Goal: Task Accomplishment & Management: Complete application form

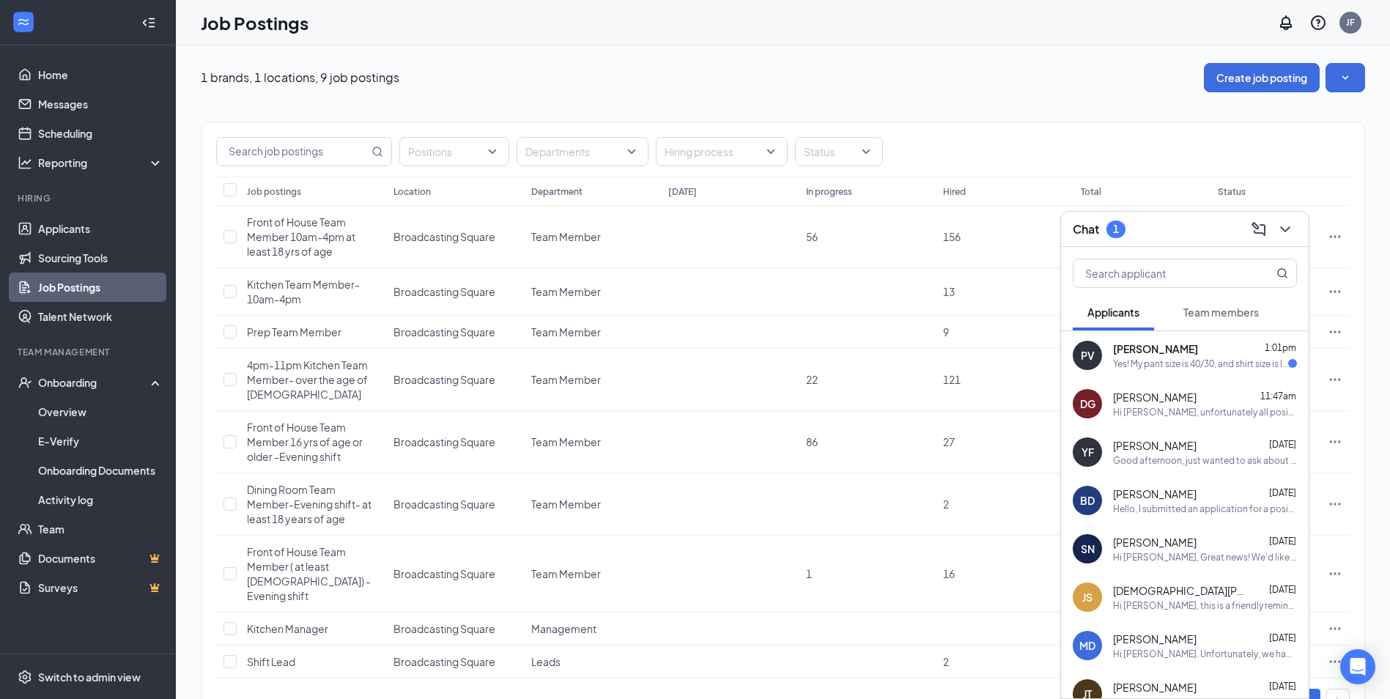
click at [1179, 363] on div "Yes! My pant size is 40/30, and shirt size is large or XL (I'm unsure if the un…" at bounding box center [1200, 364] width 175 height 12
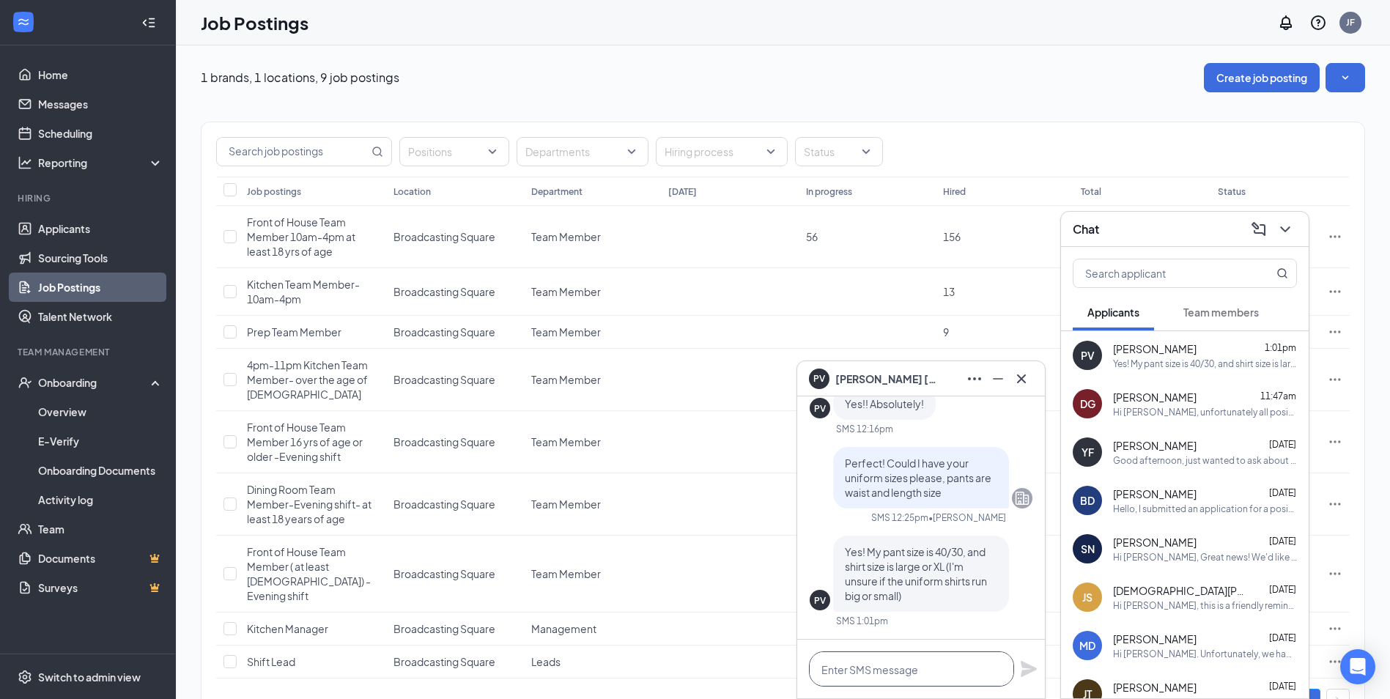
click at [866, 661] on textarea at bounding box center [911, 669] width 205 height 35
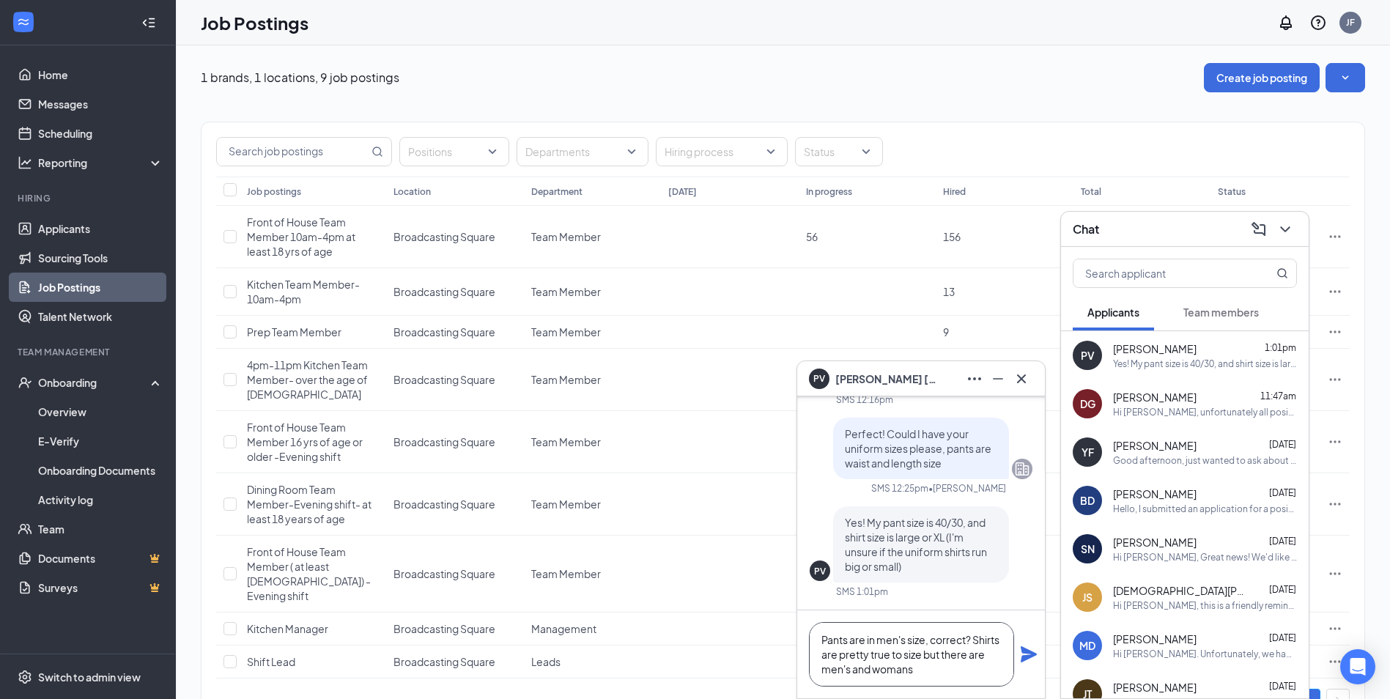
click at [931, 668] on textarea "Pants are in men's size, correct? Shirts are pretty true to size but there are …" at bounding box center [911, 654] width 205 height 64
click at [937, 671] on textarea "Pants are in men's size, correct? Shirts are pretty true to size but there are …" at bounding box center [911, 654] width 205 height 64
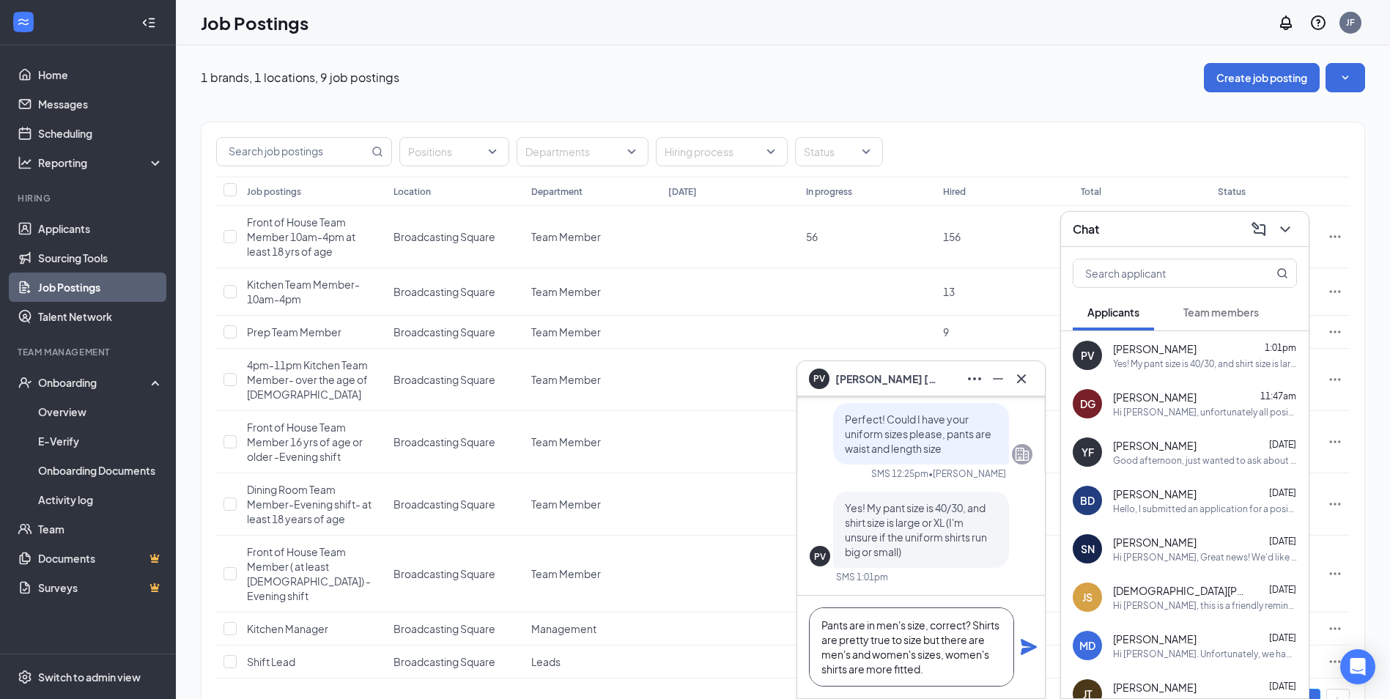
type textarea "Pants are in men's size, correct? Shirts are pretty true to size but there are …"
click at [1025, 652] on icon "Plane" at bounding box center [1029, 647] width 16 height 16
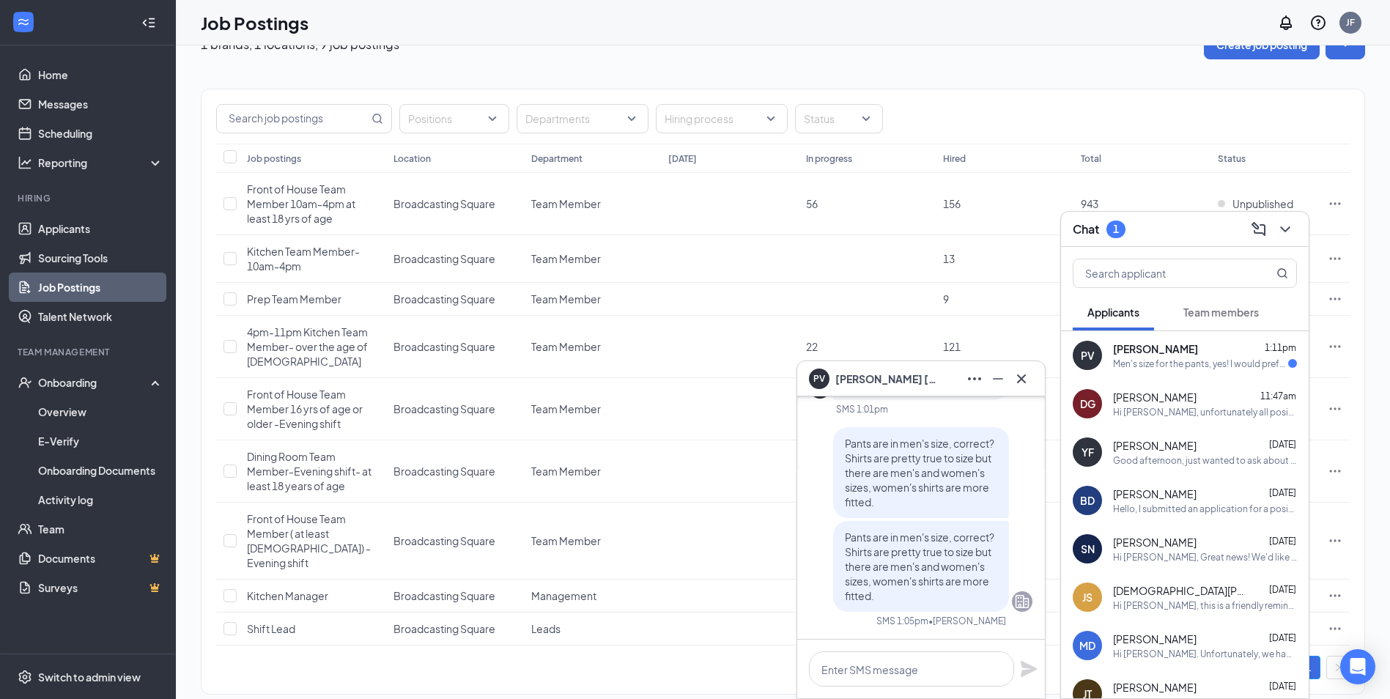
scroll to position [46, 0]
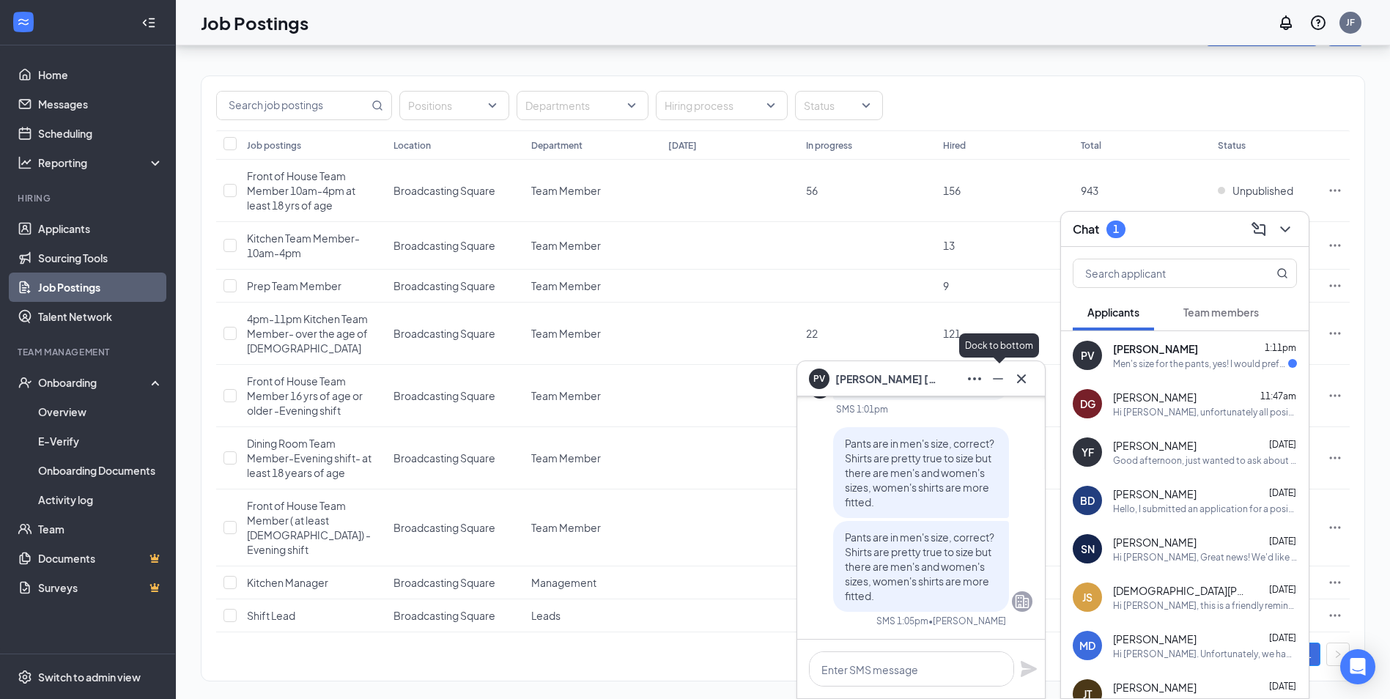
click at [998, 377] on icon "Minimize" at bounding box center [998, 379] width 18 height 18
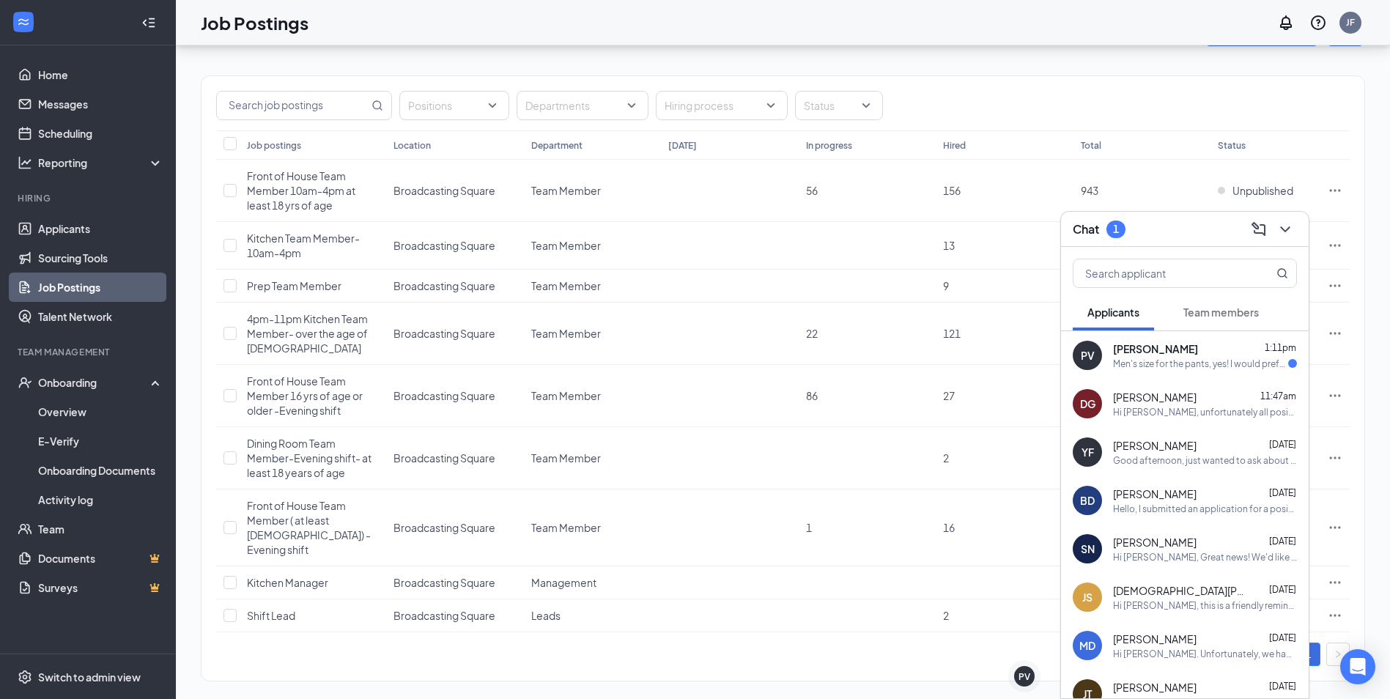
click at [1129, 363] on div "Men's size for the pants, yes! I would prefer a large in men's then. Unless I h…" at bounding box center [1200, 364] width 175 height 12
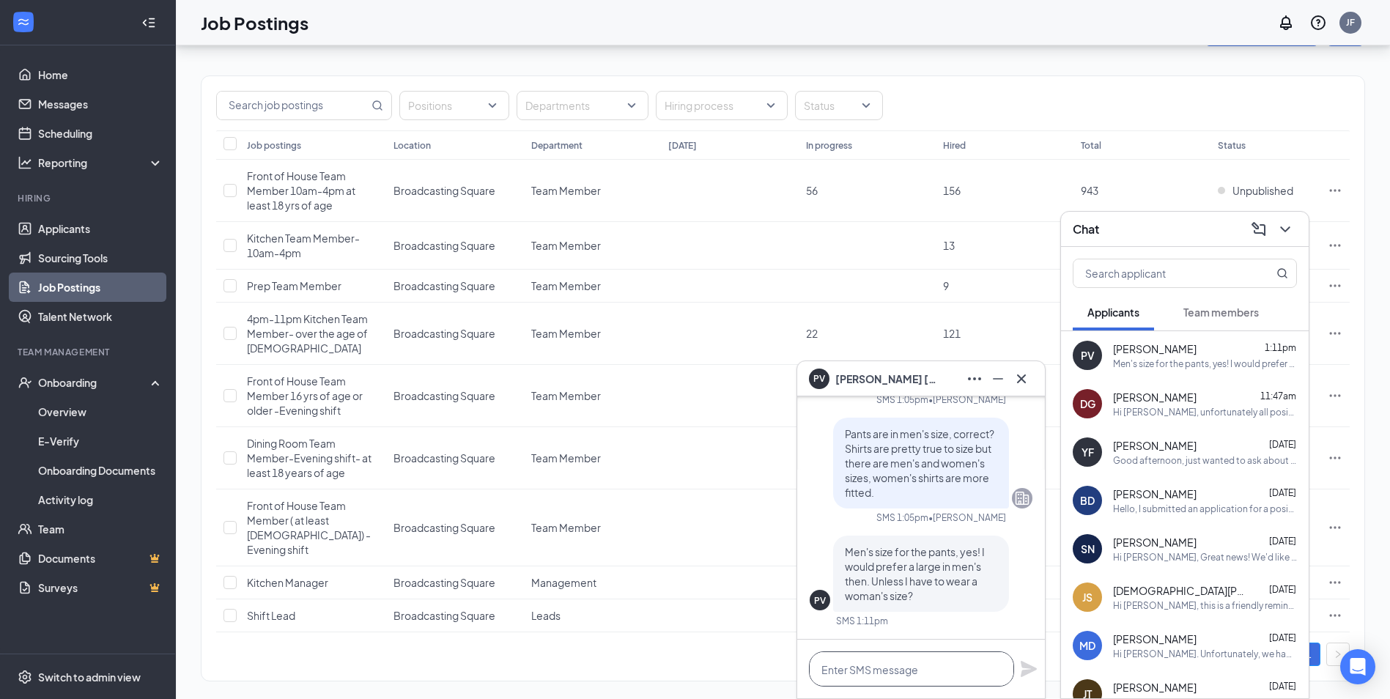
click at [901, 654] on textarea at bounding box center [911, 669] width 205 height 35
type textarea "o"
click at [995, 671] on textarea "no problem, I'll order both in men's." at bounding box center [911, 669] width 205 height 35
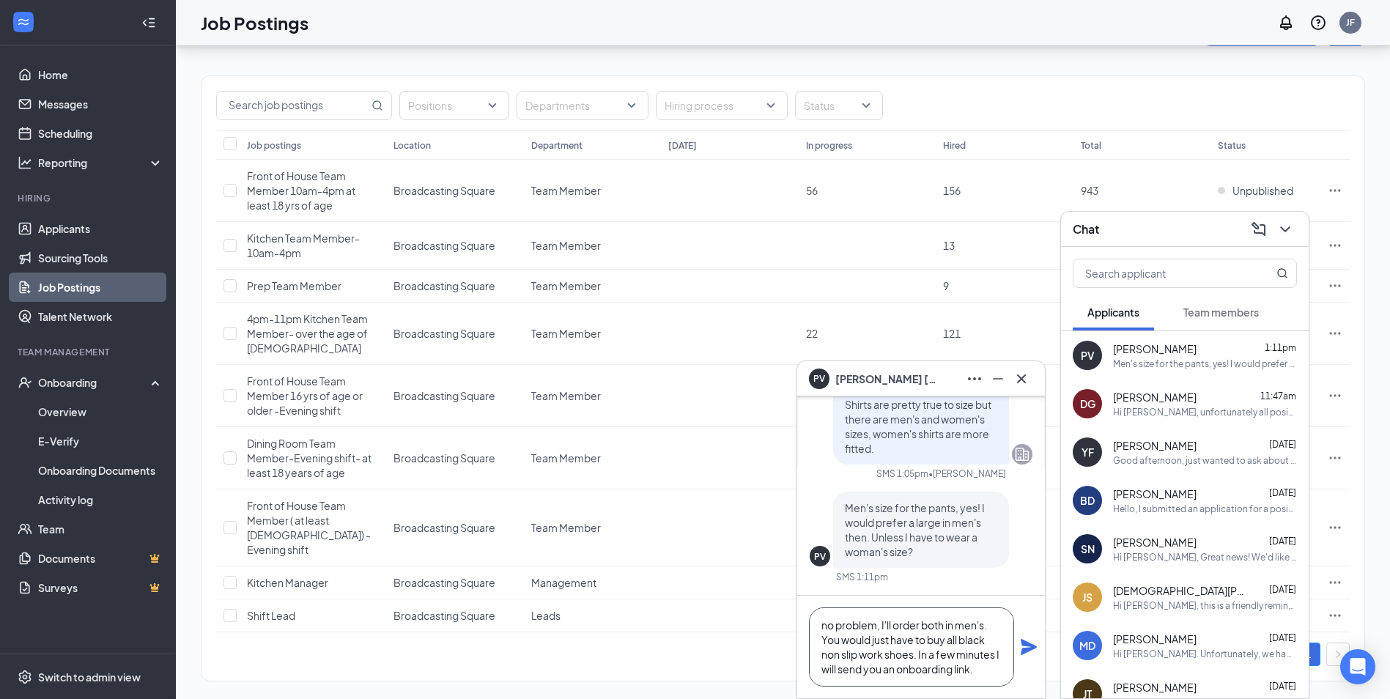
click at [980, 668] on textarea "no problem, I'll order both in men's. You would just have to buy all black non …" at bounding box center [911, 647] width 205 height 79
type textarea "no problem, I'll order both in men's. You would just have to buy all black non …"
click at [1028, 643] on icon "Plane" at bounding box center [1029, 647] width 16 height 16
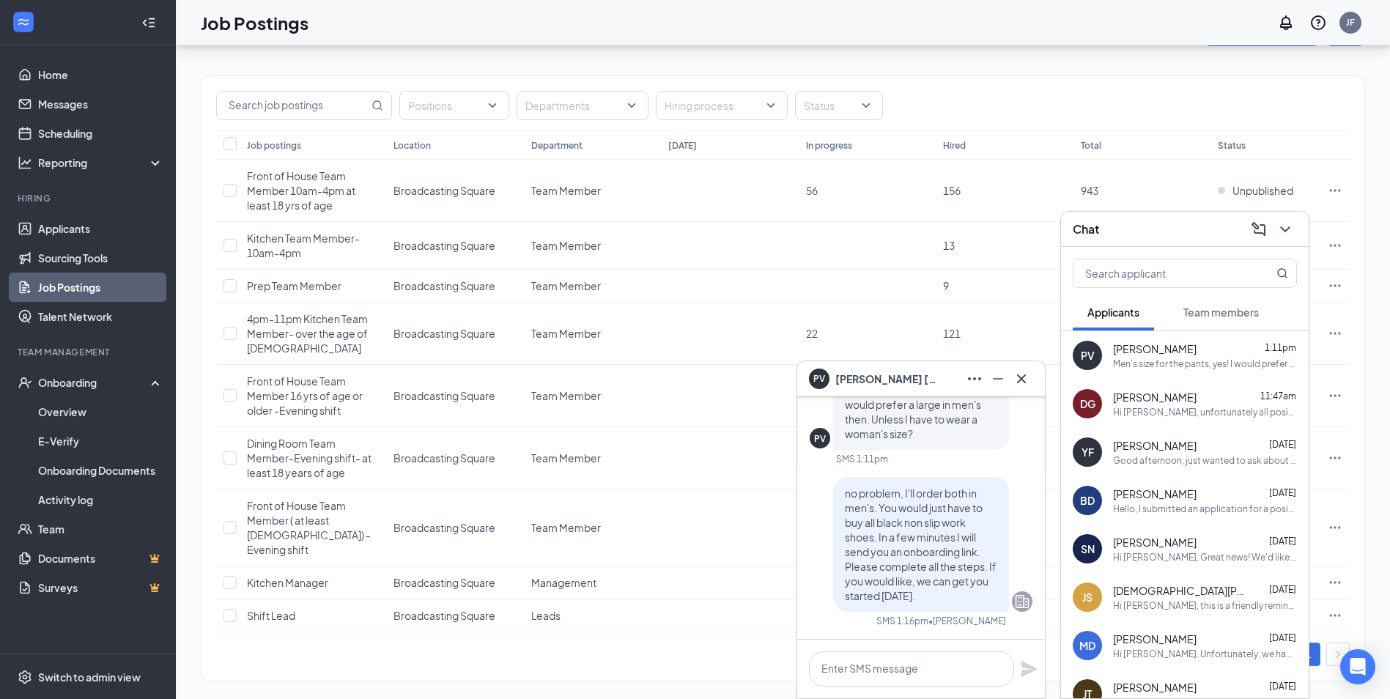
scroll to position [0, 0]
click at [1184, 358] on div "I do have to wait for my social security replacement to come in. Will that be a…" at bounding box center [1200, 364] width 175 height 12
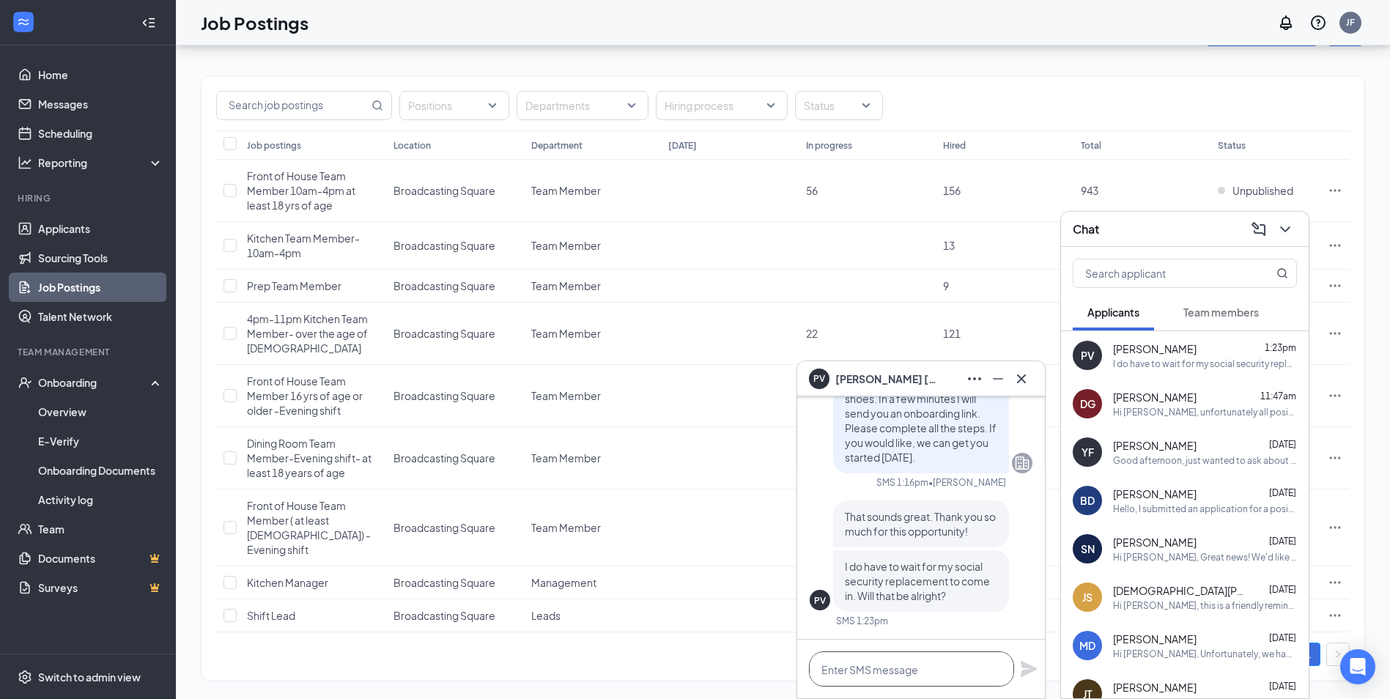
click at [893, 666] on textarea at bounding box center [911, 669] width 205 height 35
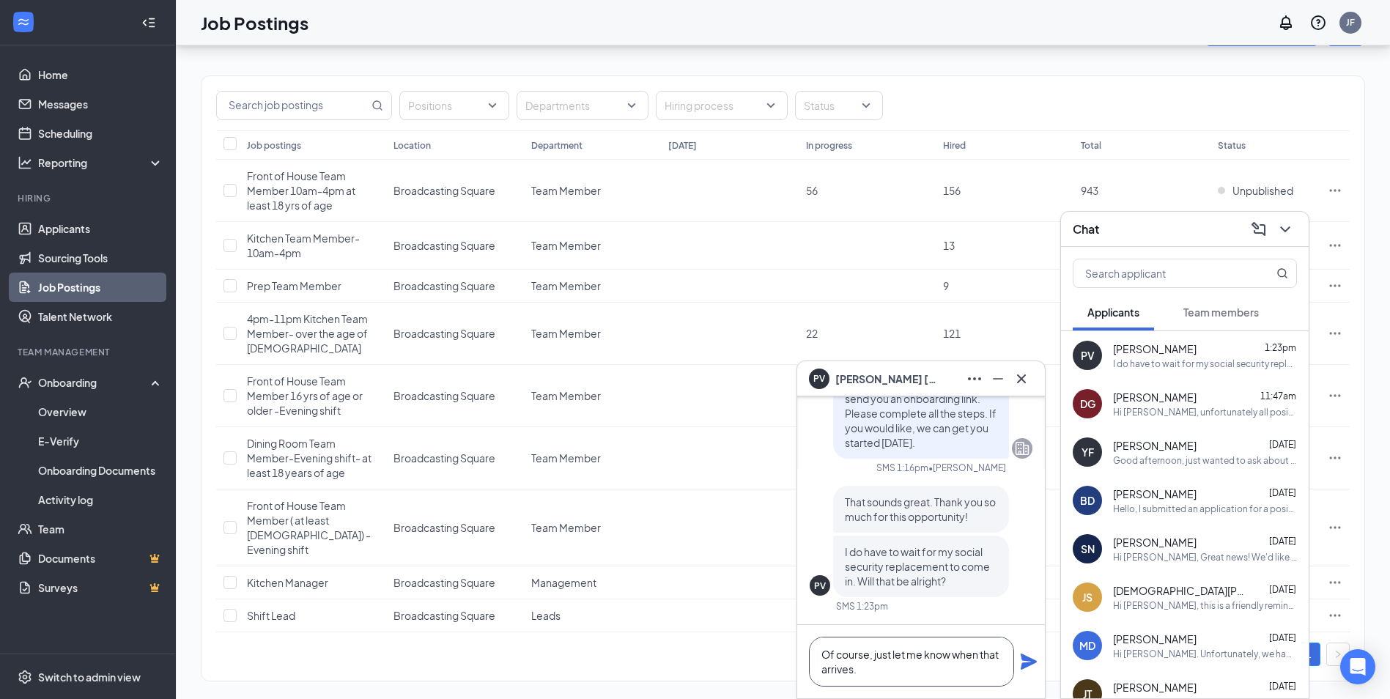
type textarea "Of course, just let me know when that arrives."
click at [1024, 661] on icon "Plane" at bounding box center [1029, 662] width 18 height 18
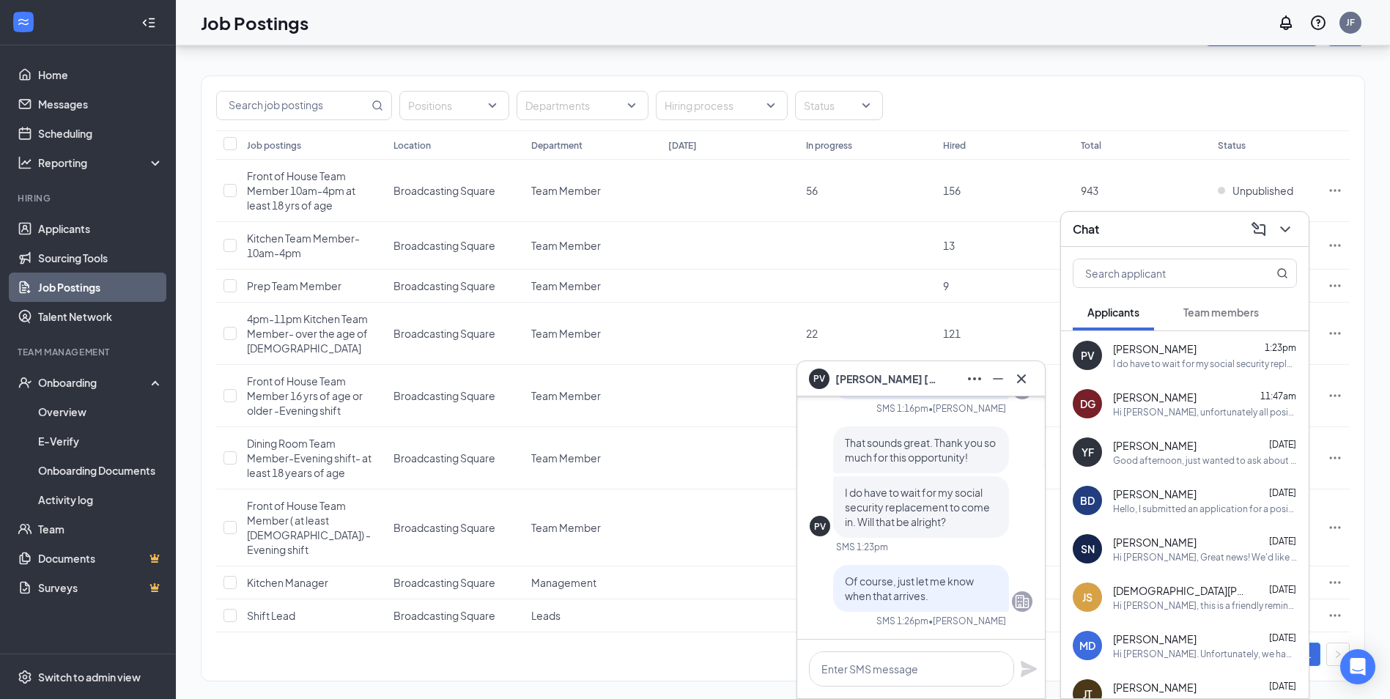
scroll to position [0, 0]
click at [1003, 377] on icon "Minimize" at bounding box center [998, 379] width 18 height 18
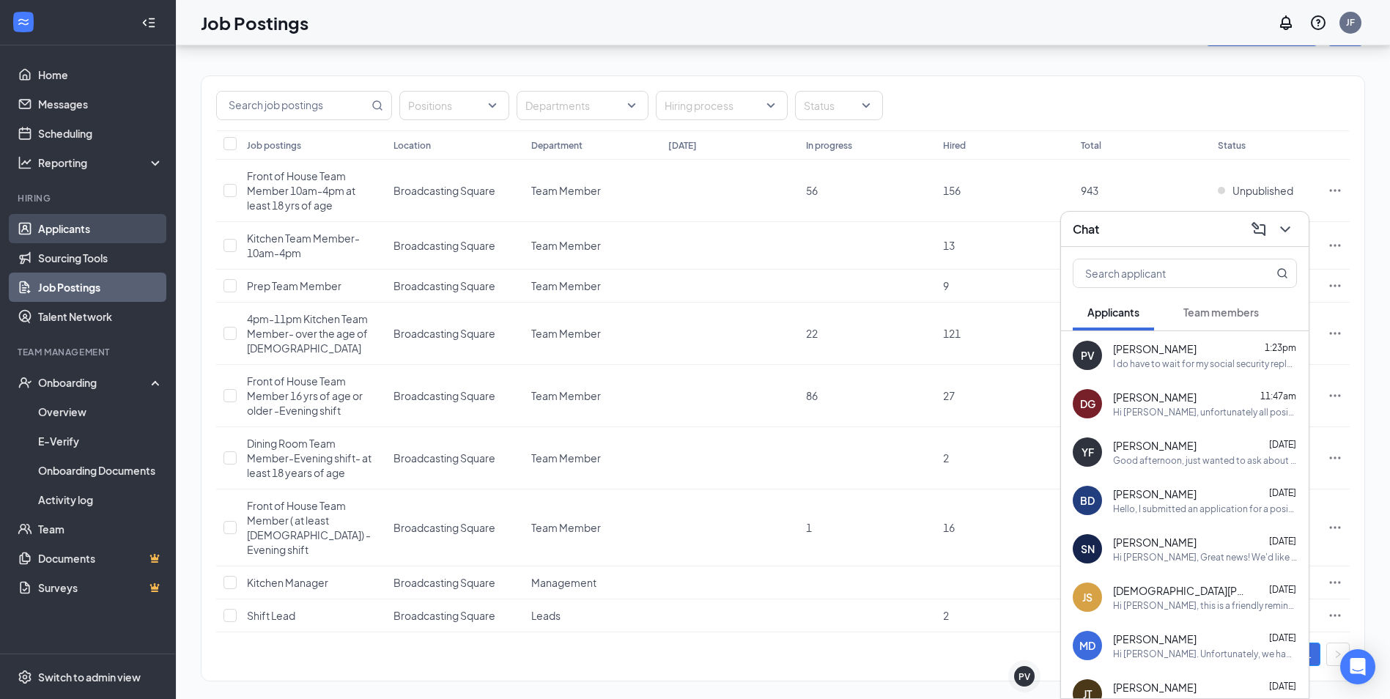
click at [77, 225] on link "Applicants" at bounding box center [100, 228] width 125 height 29
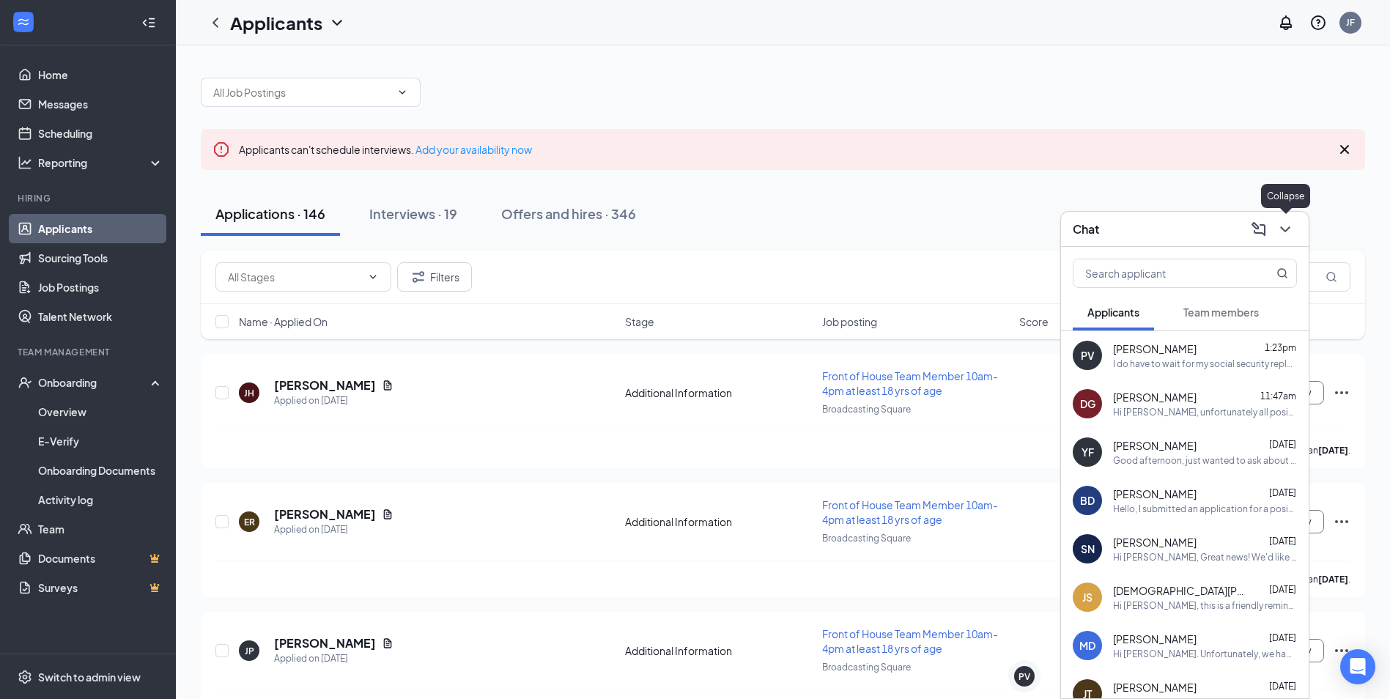
click at [1290, 229] on icon "ChevronDown" at bounding box center [1286, 230] width 18 height 18
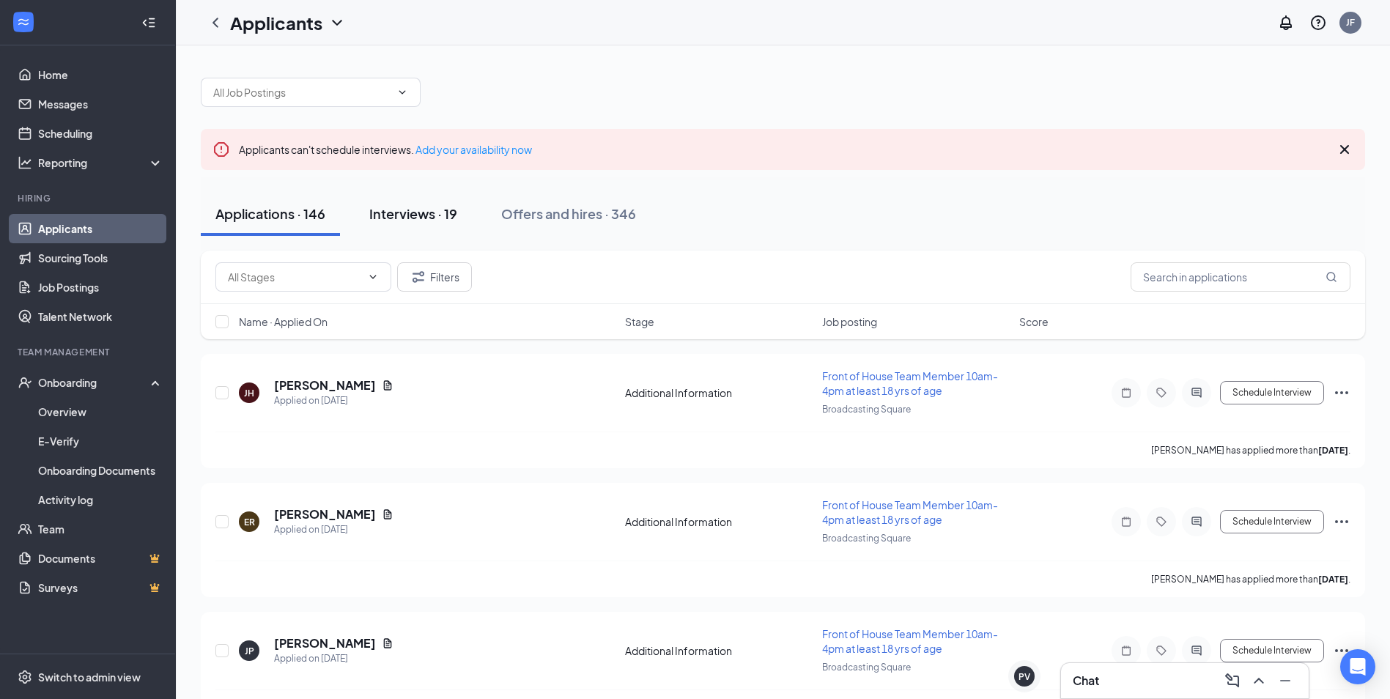
click at [424, 207] on div "Interviews · 19" at bounding box center [413, 213] width 88 height 18
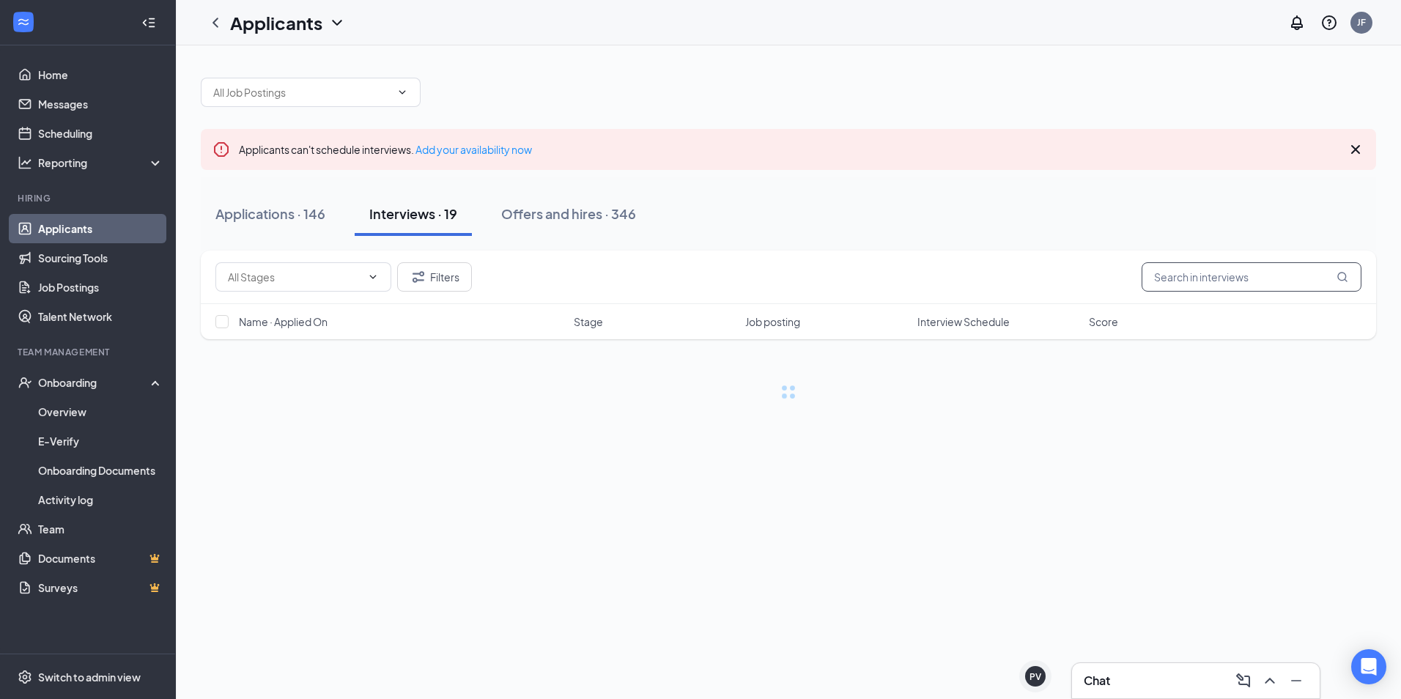
click at [1211, 275] on input "text" at bounding box center [1252, 276] width 220 height 29
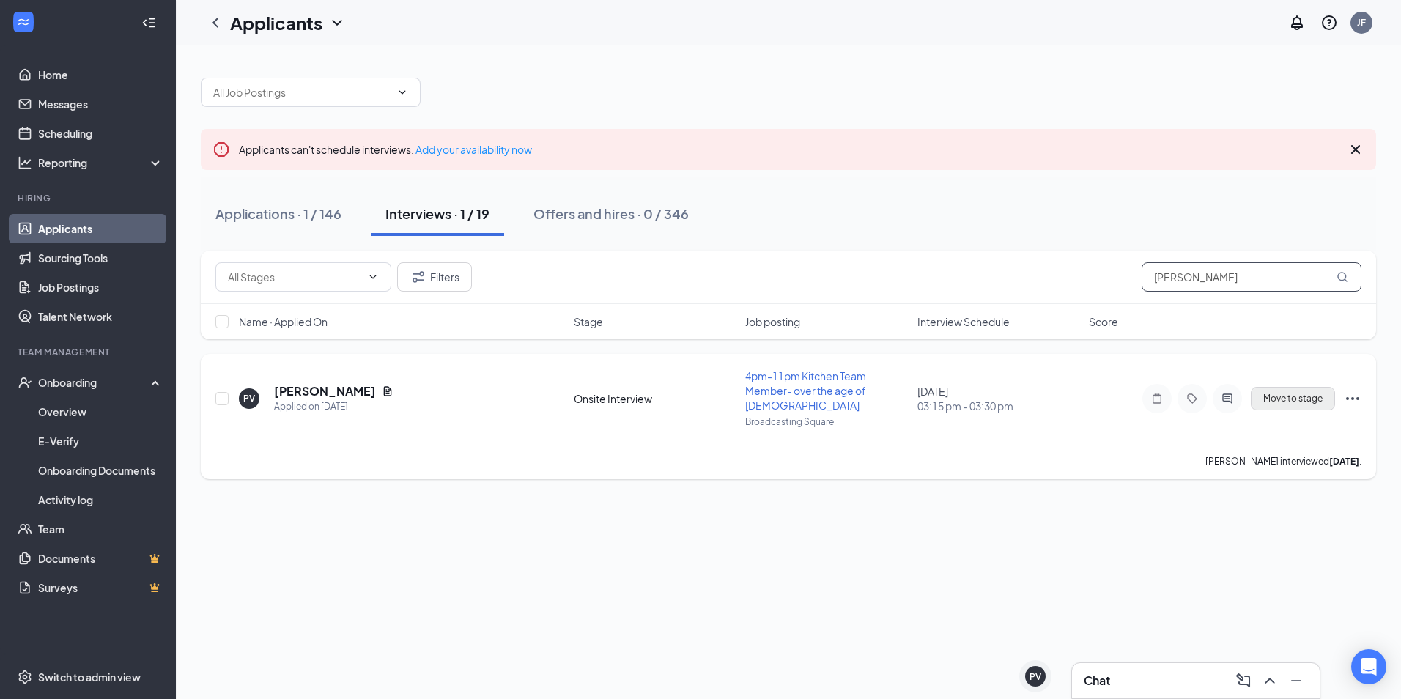
type input "[PERSON_NAME]"
click at [1318, 387] on button "Move to stage" at bounding box center [1293, 398] width 84 height 23
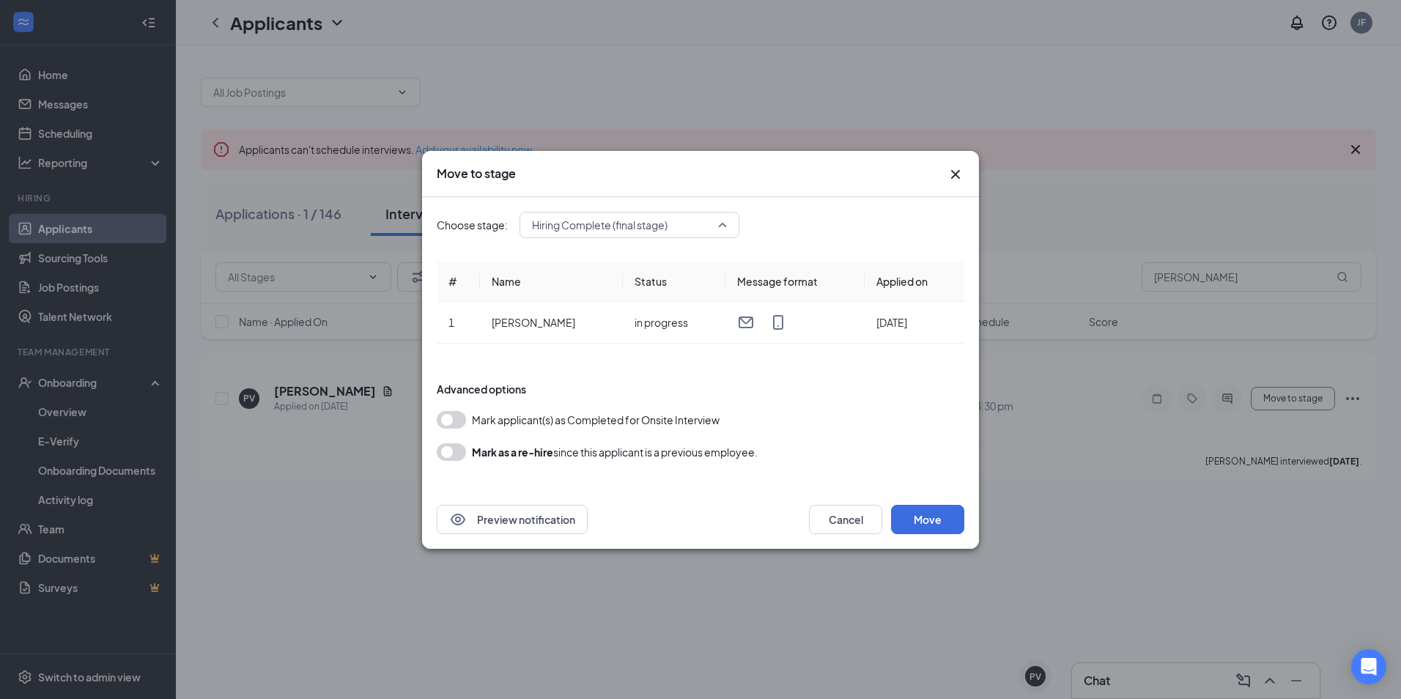
click at [689, 221] on span "Hiring Complete (final stage)" at bounding box center [623, 225] width 182 height 22
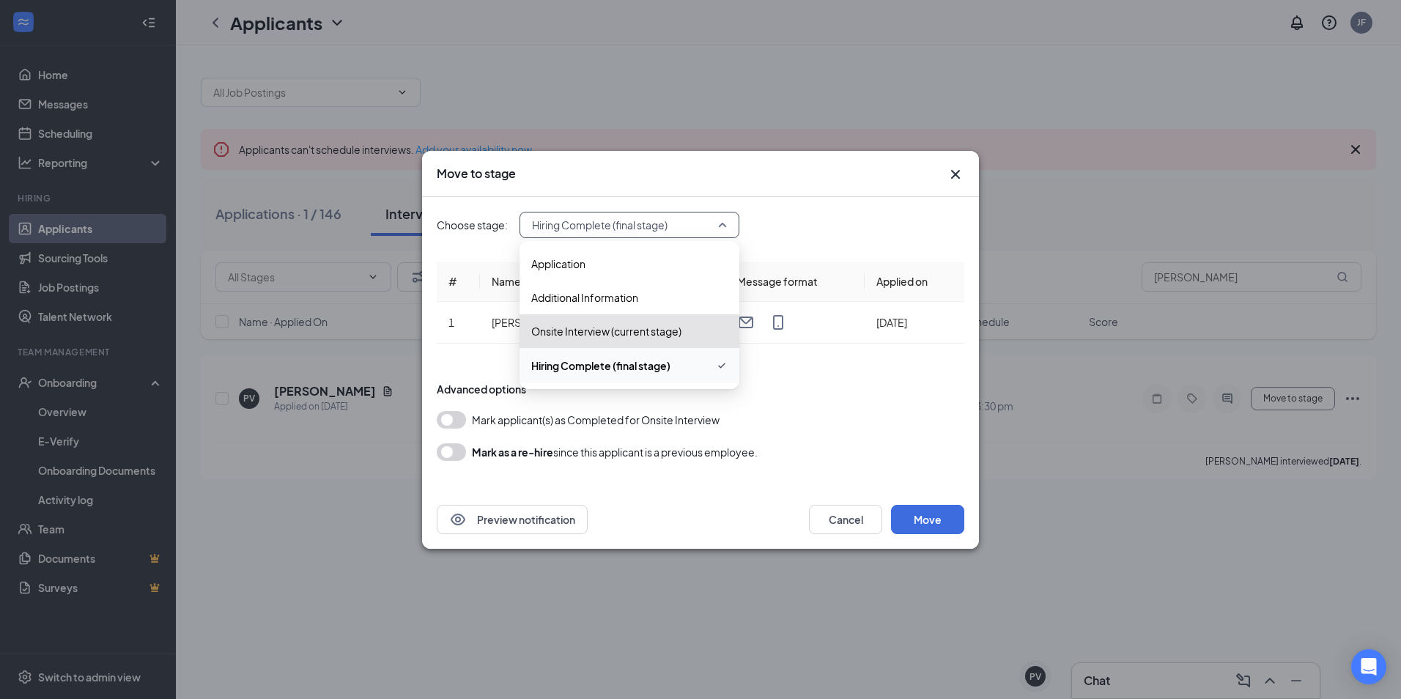
click at [801, 421] on div "Mark applicant(s) as Completed for Onsite Interview" at bounding box center [701, 420] width 528 height 18
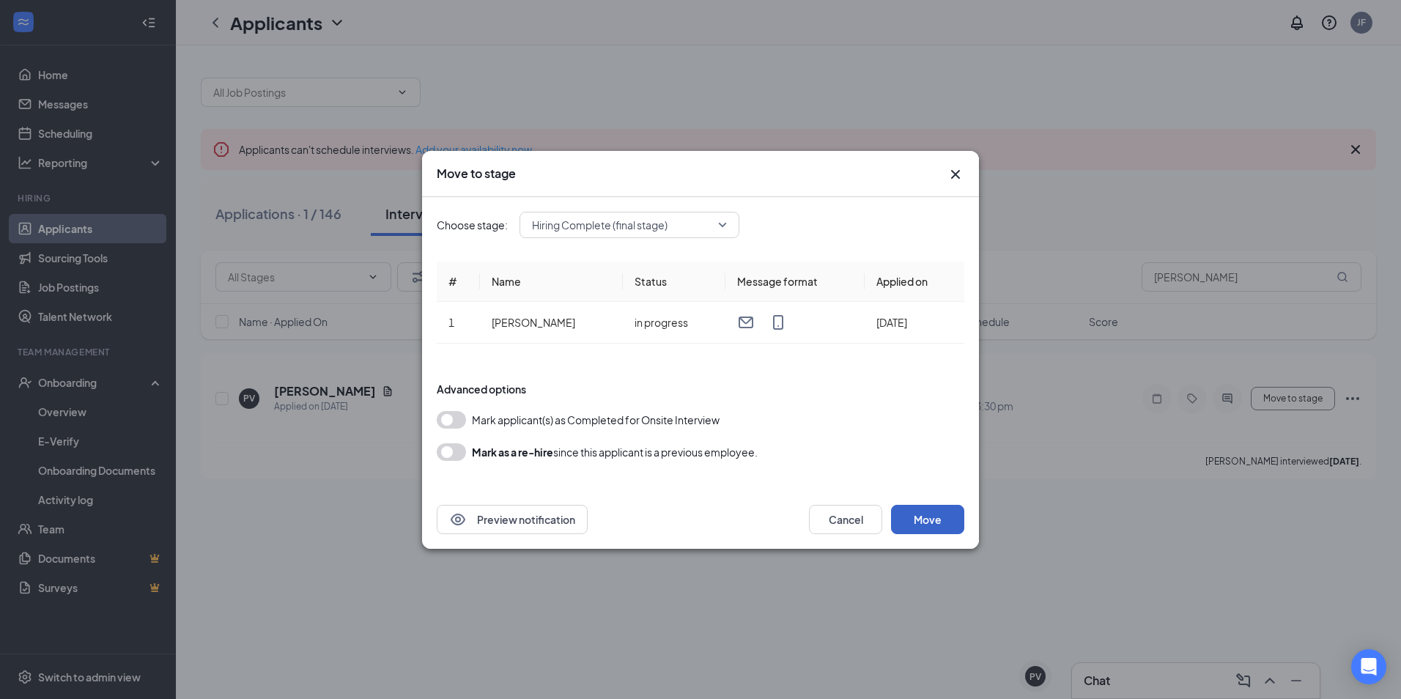
click at [939, 525] on button "Move" at bounding box center [927, 519] width 73 height 29
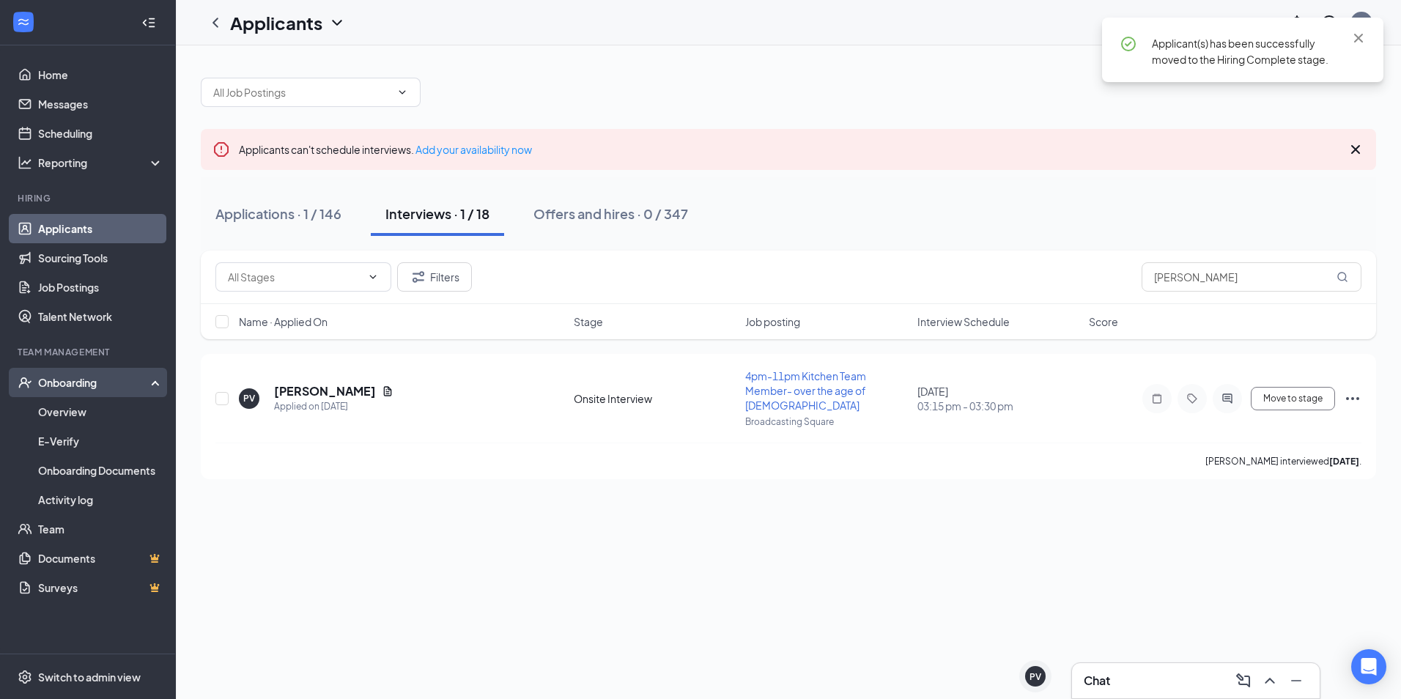
click at [83, 389] on div "Onboarding" at bounding box center [94, 382] width 113 height 15
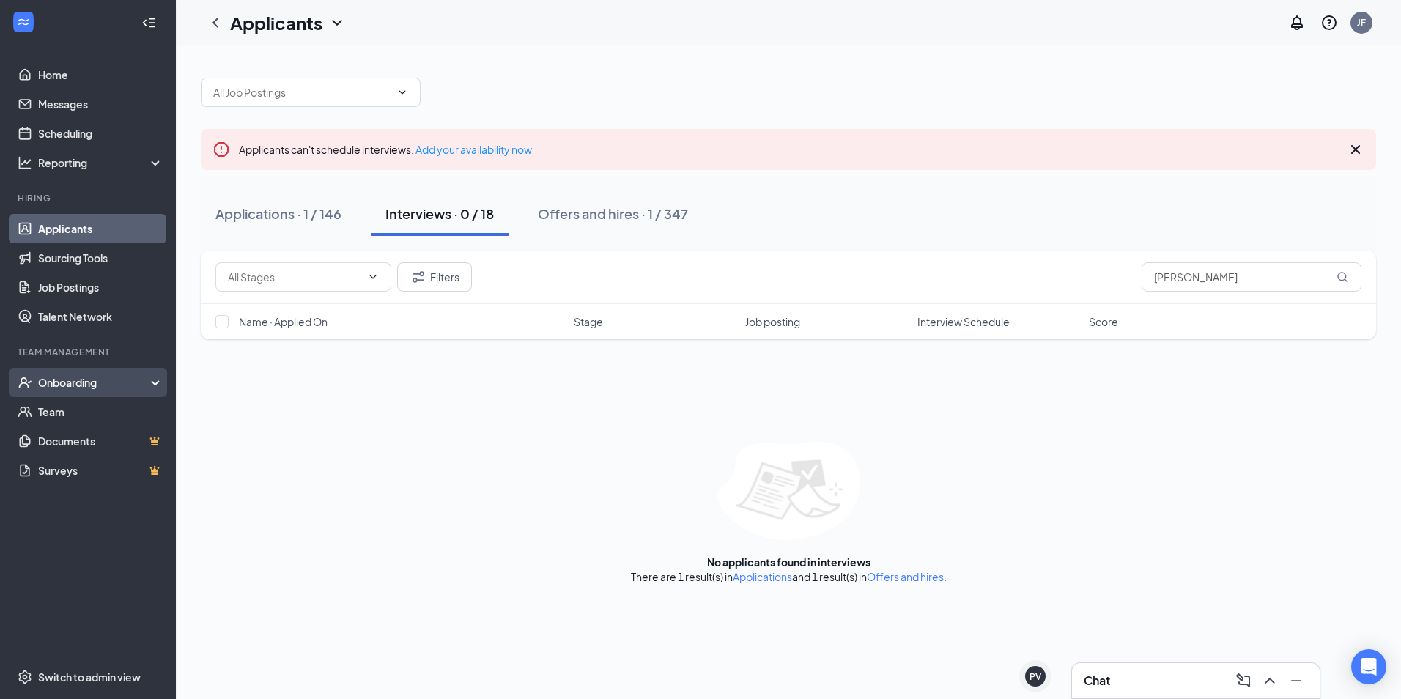
click at [92, 385] on div "Onboarding" at bounding box center [94, 382] width 113 height 15
click at [86, 407] on link "Overview" at bounding box center [100, 411] width 125 height 29
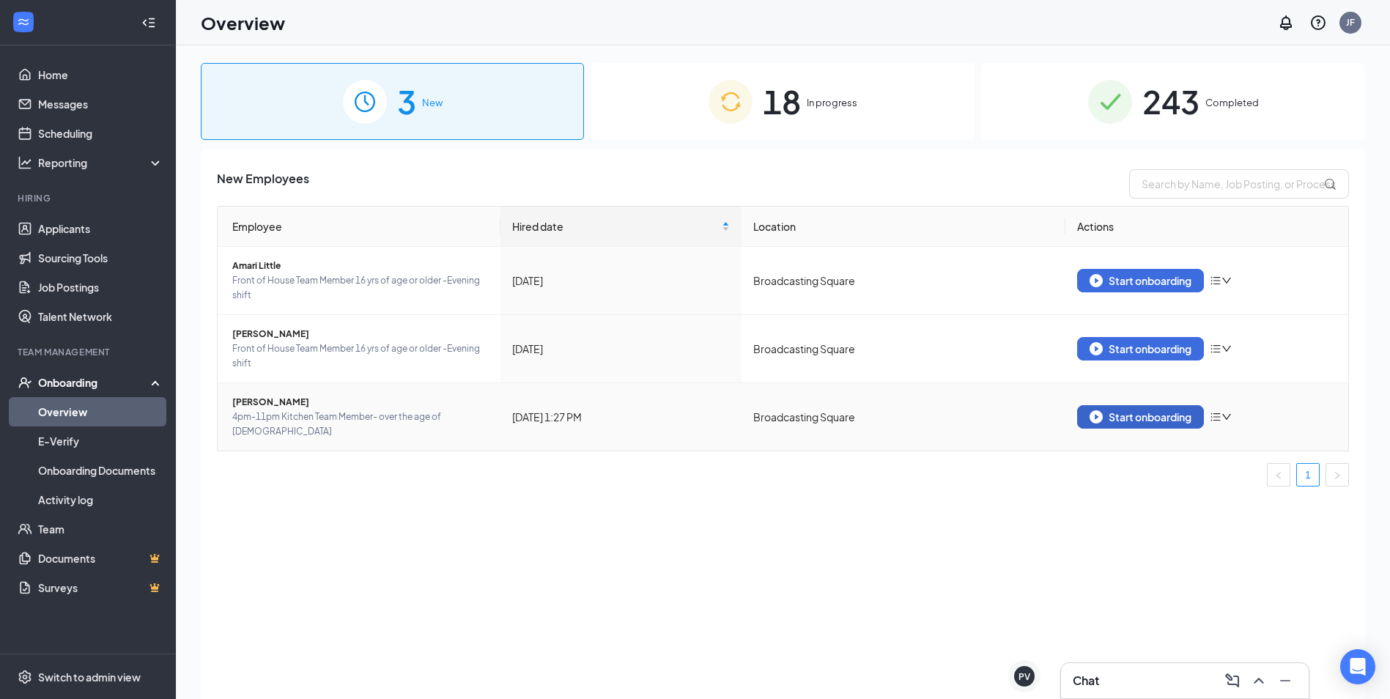
click at [1153, 410] on div "Start onboarding" at bounding box center [1141, 416] width 102 height 13
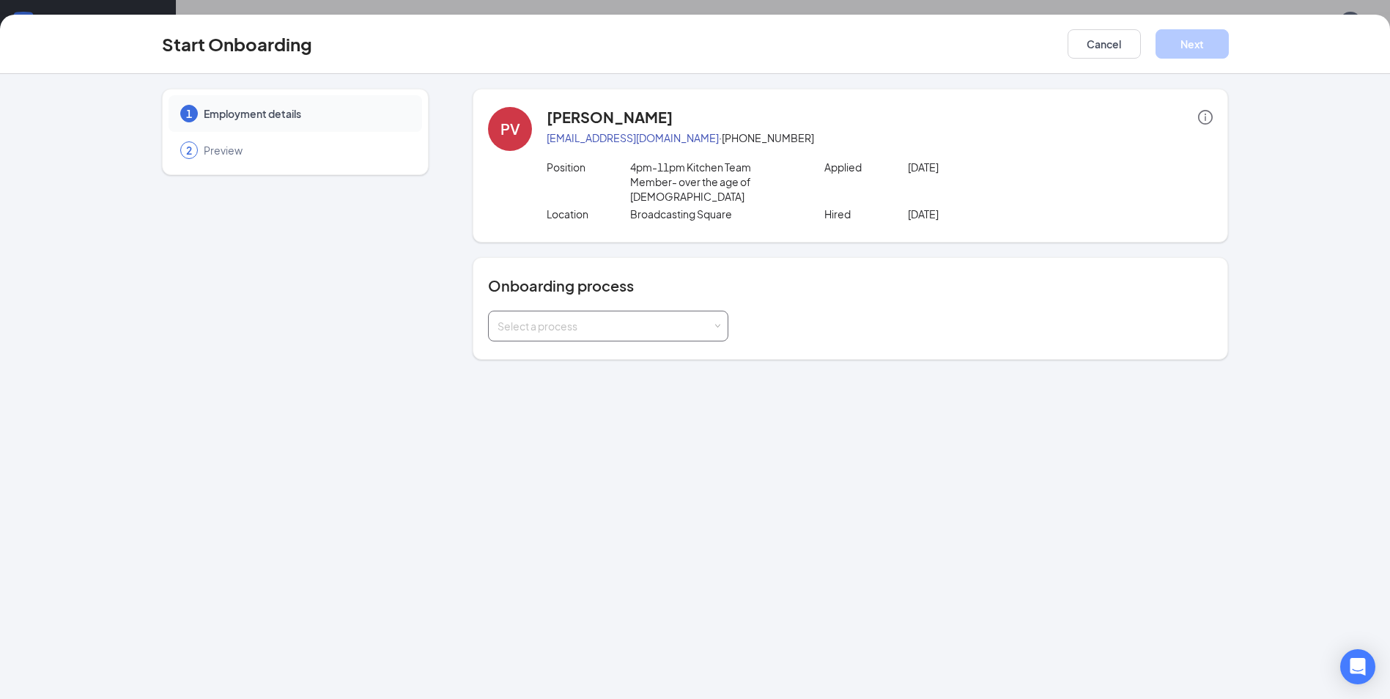
click at [645, 319] on div "Select a process" at bounding box center [605, 326] width 215 height 15
click at [643, 346] on li "Broadcasting Onboarding #2" at bounding box center [608, 343] width 240 height 26
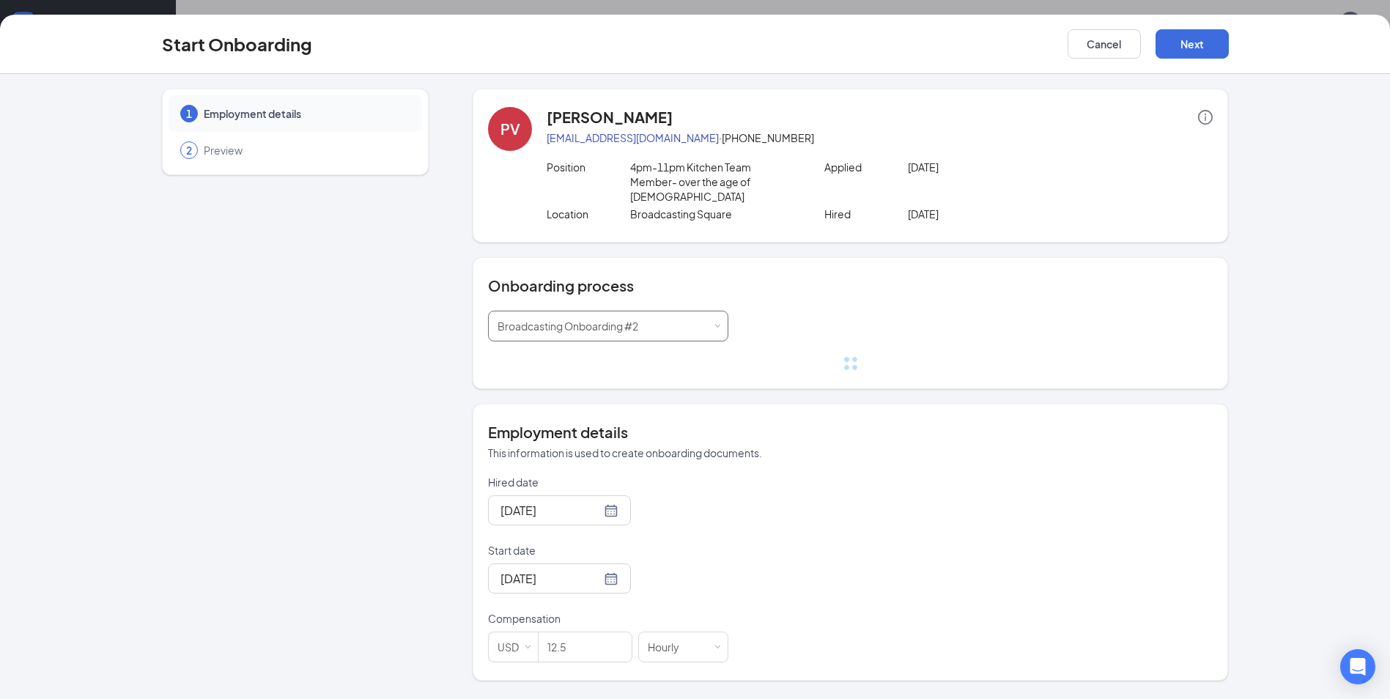
scroll to position [66, 0]
click at [594, 634] on input "12.5" at bounding box center [585, 646] width 93 height 29
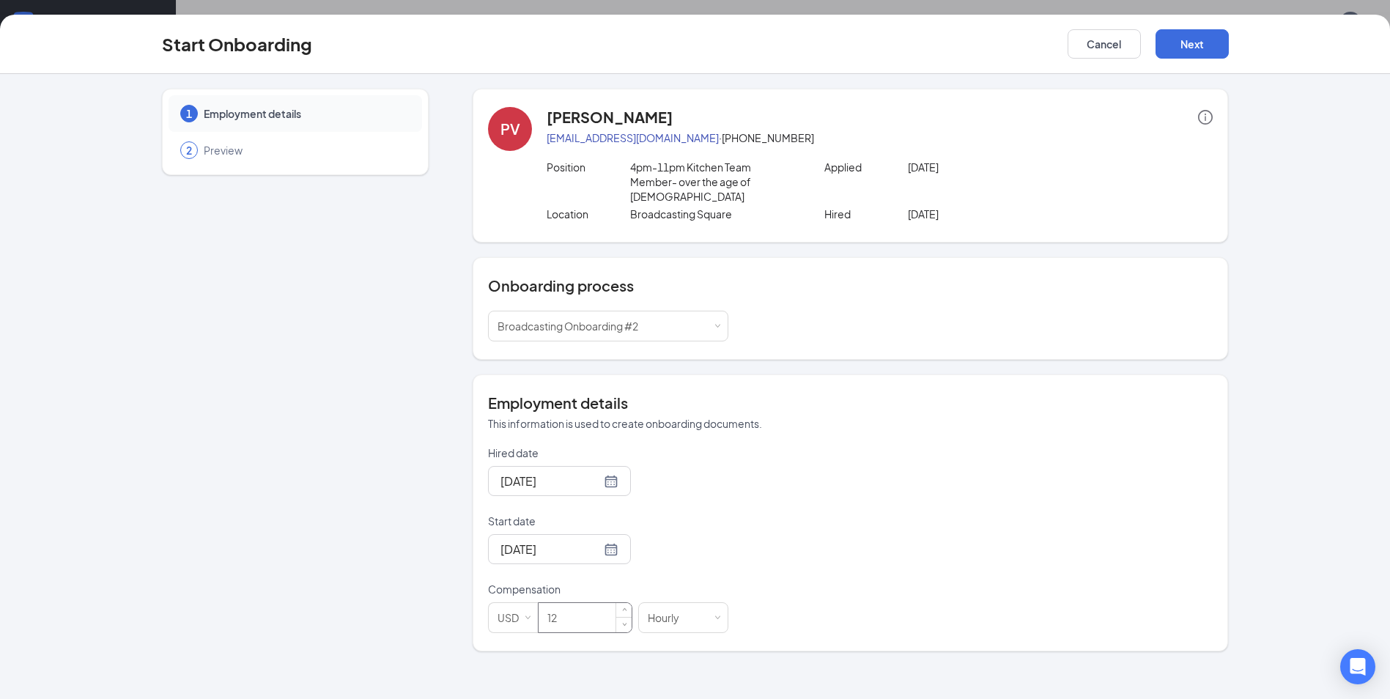
type input "1"
type input "15.00"
click at [566, 540] on input "Start date" at bounding box center [551, 549] width 100 height 18
type input "15"
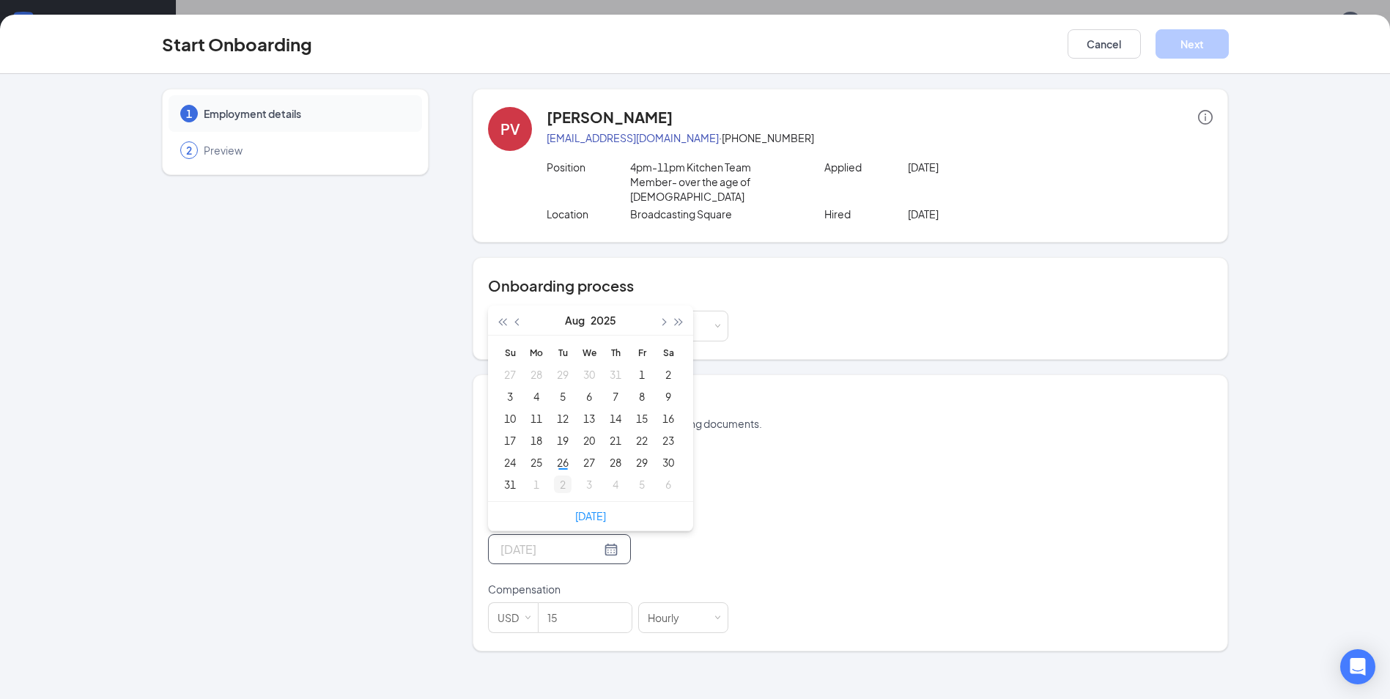
type input "[DATE]"
click at [568, 476] on div "2" at bounding box center [563, 485] width 18 height 18
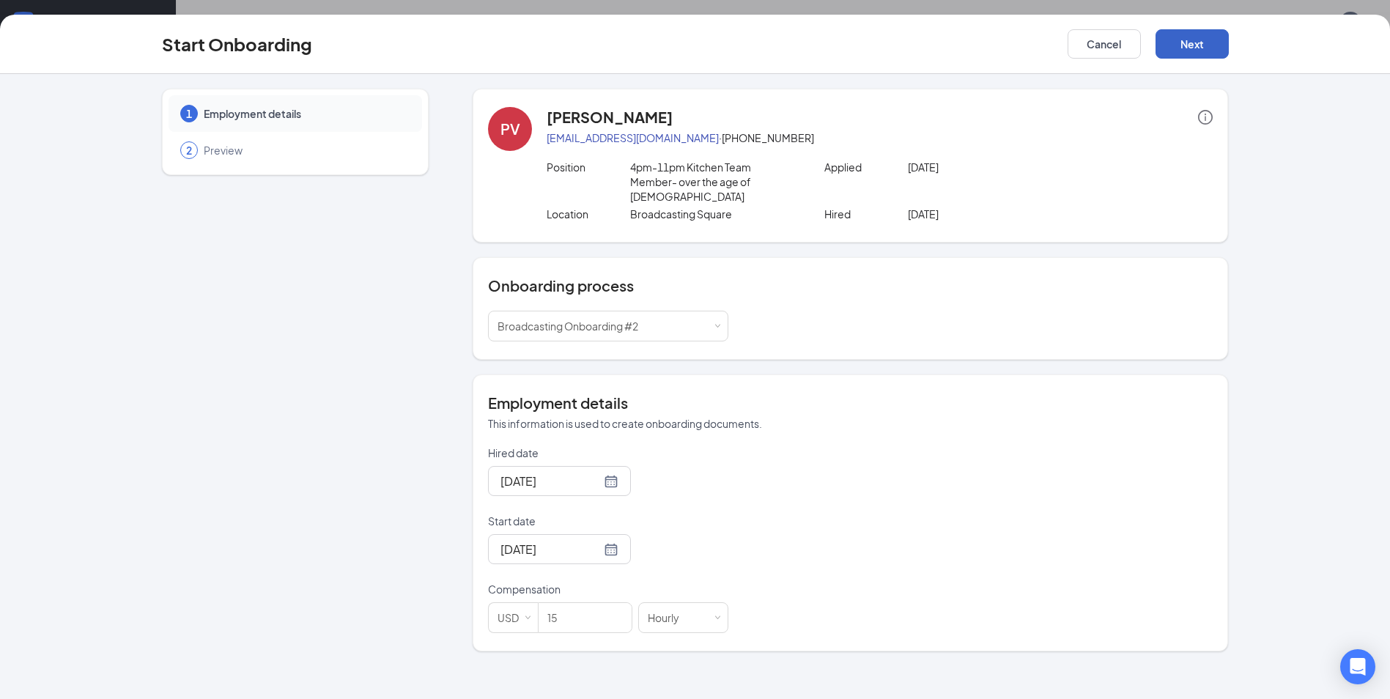
click at [1187, 51] on button "Next" at bounding box center [1192, 43] width 73 height 29
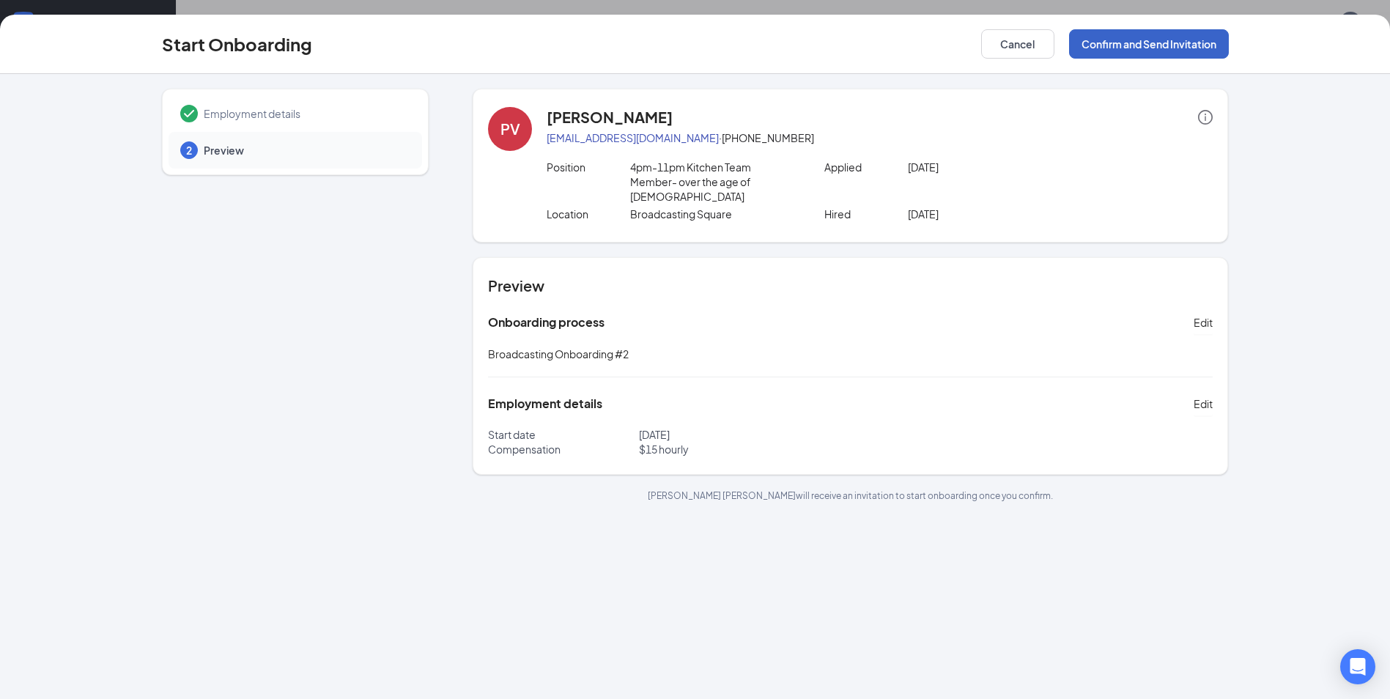
click at [1156, 45] on button "Confirm and Send Invitation" at bounding box center [1149, 43] width 160 height 29
